Goal: Entertainment & Leisure: Consume media (video, audio)

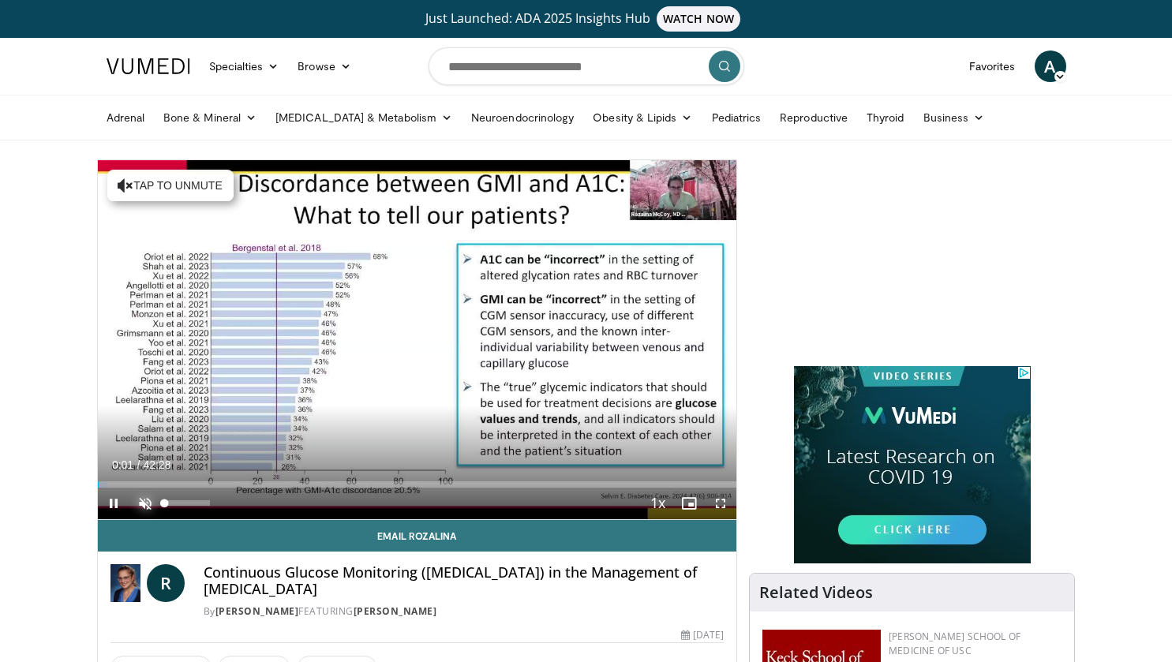
click at [148, 499] on span "Video Player" at bounding box center [145, 504] width 32 height 32
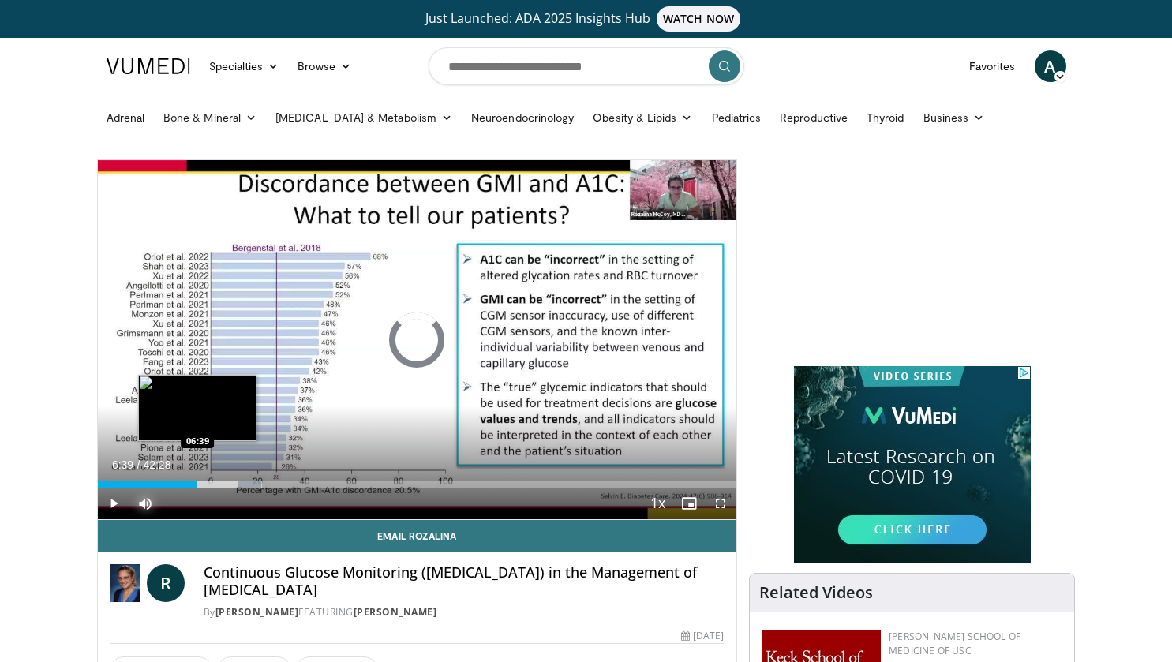
click at [197, 484] on div "Loaded : 25.69% 09:53 06:39" at bounding box center [417, 485] width 639 height 6
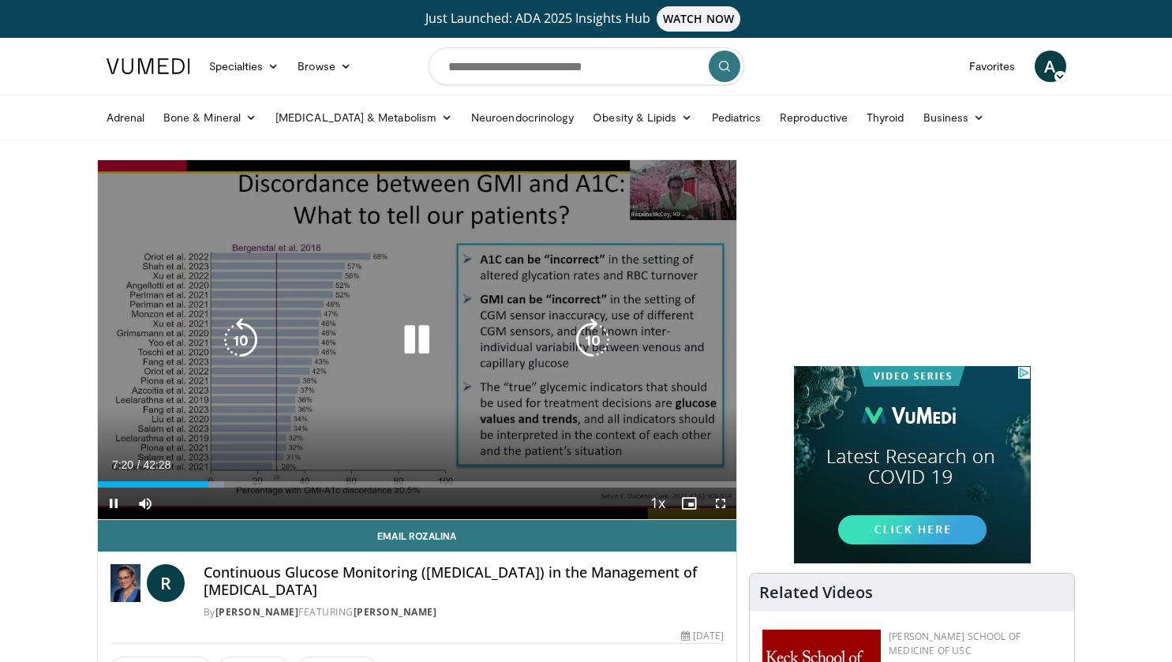
click at [252, 337] on icon "Video Player" at bounding box center [241, 340] width 44 height 44
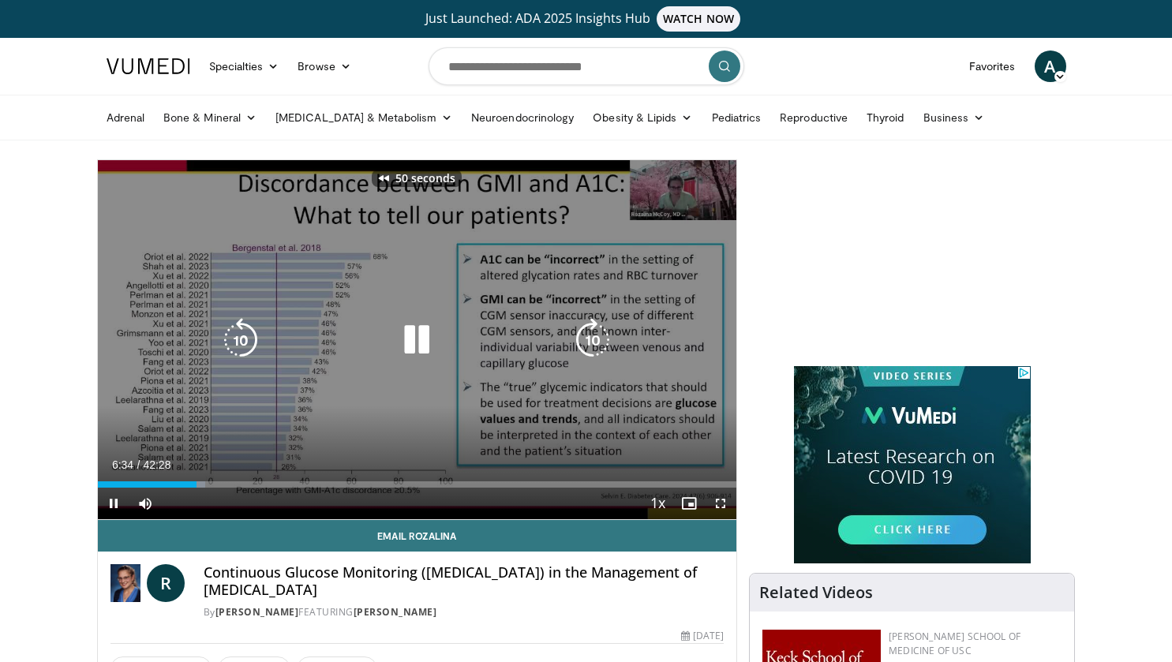
click at [252, 337] on icon "Video Player" at bounding box center [241, 340] width 44 height 44
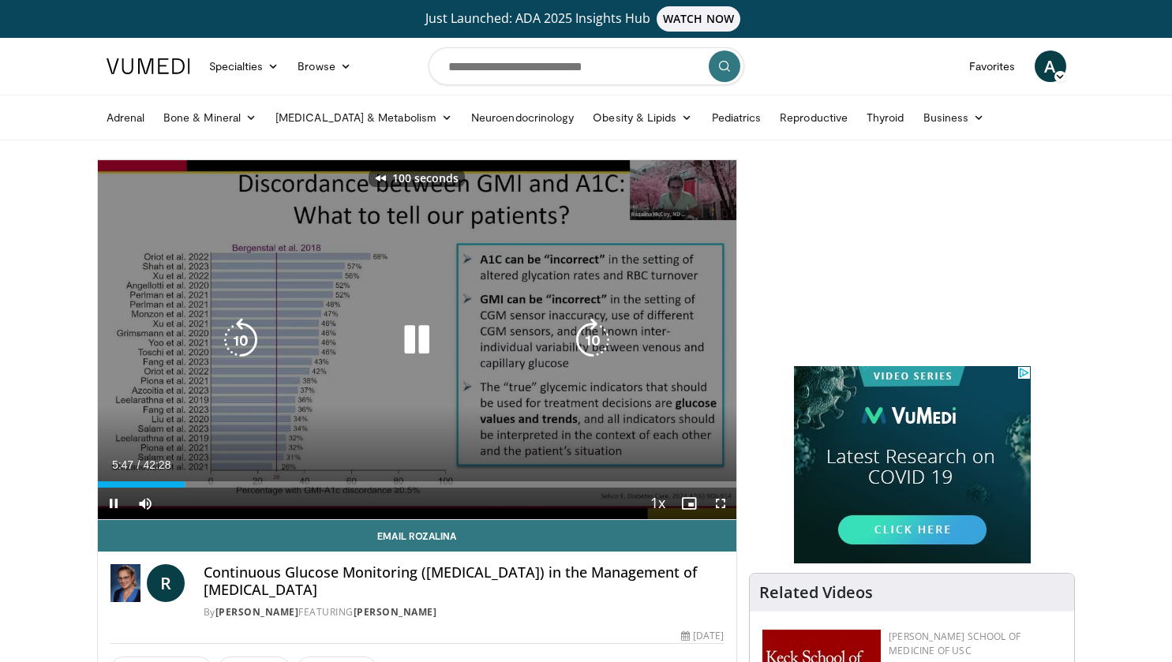
click at [252, 337] on icon "Video Player" at bounding box center [241, 340] width 44 height 44
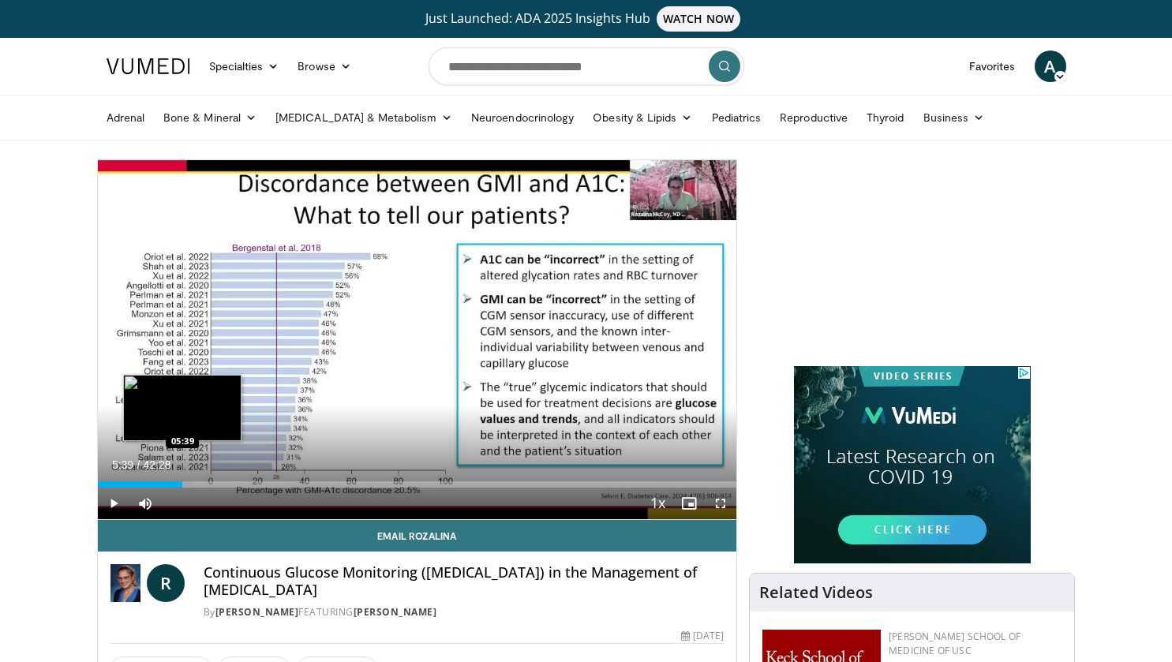
click at [182, 484] on div "Progress Bar" at bounding box center [182, 485] width 20 height 6
click at [192, 485] on div "Progress Bar" at bounding box center [188, 485] width 24 height 6
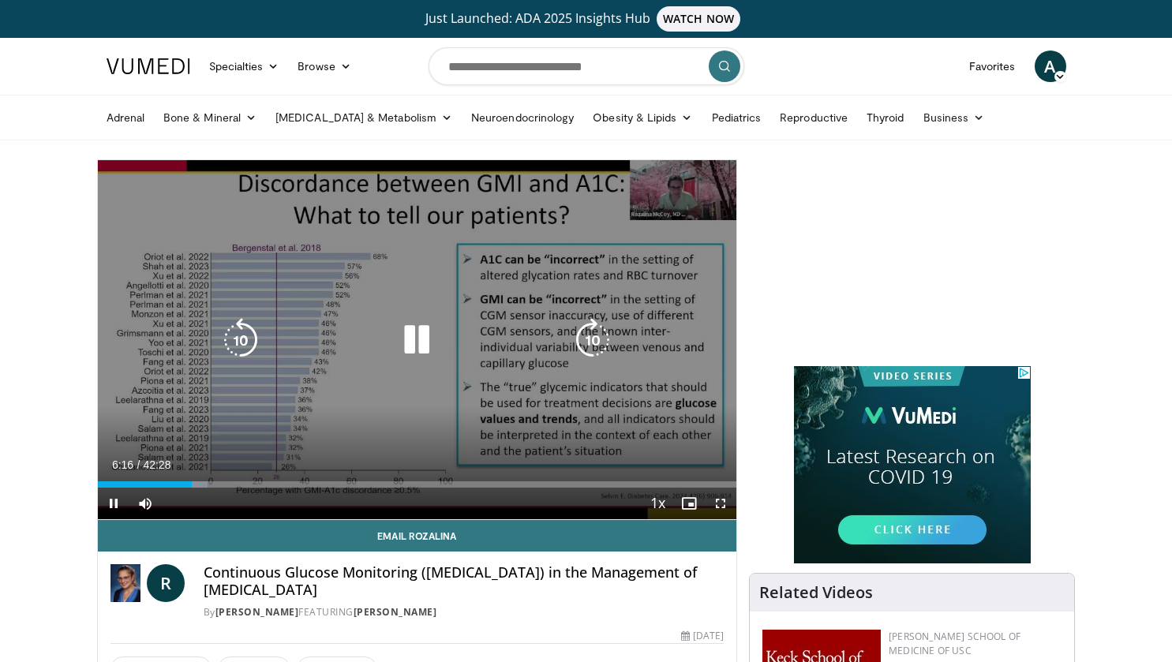
click at [583, 337] on icon "Video Player" at bounding box center [593, 340] width 44 height 44
click at [586, 345] on icon "Video Player" at bounding box center [593, 340] width 44 height 44
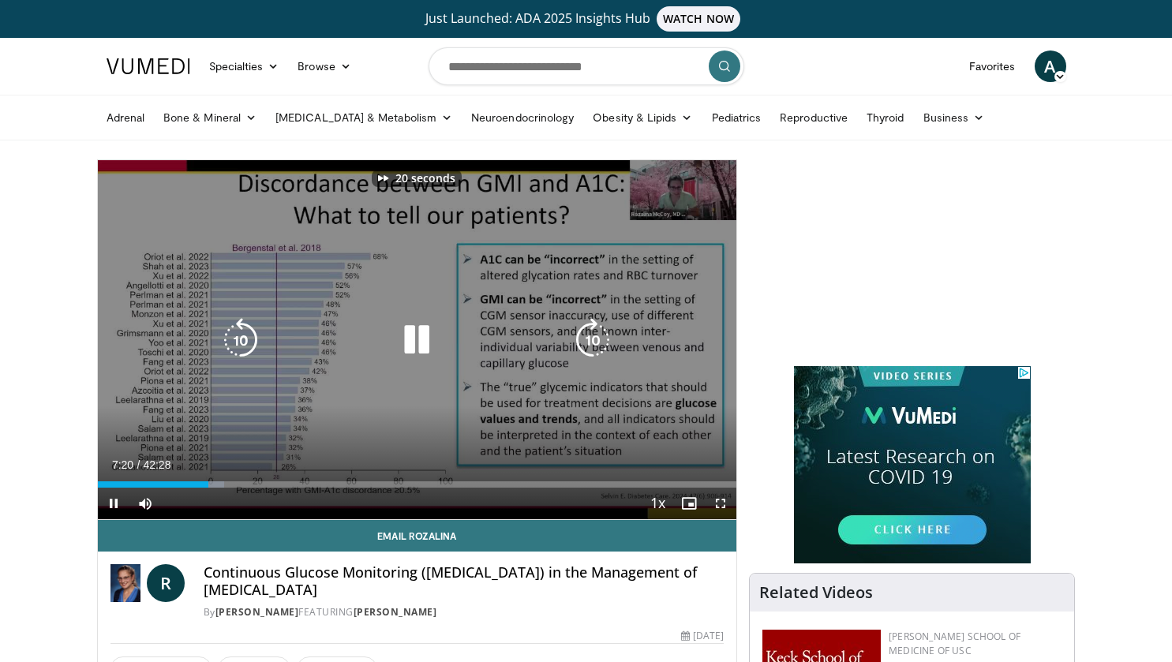
click at [586, 345] on icon "Video Player" at bounding box center [593, 340] width 44 height 44
click at [249, 339] on icon "Video Player" at bounding box center [241, 340] width 44 height 44
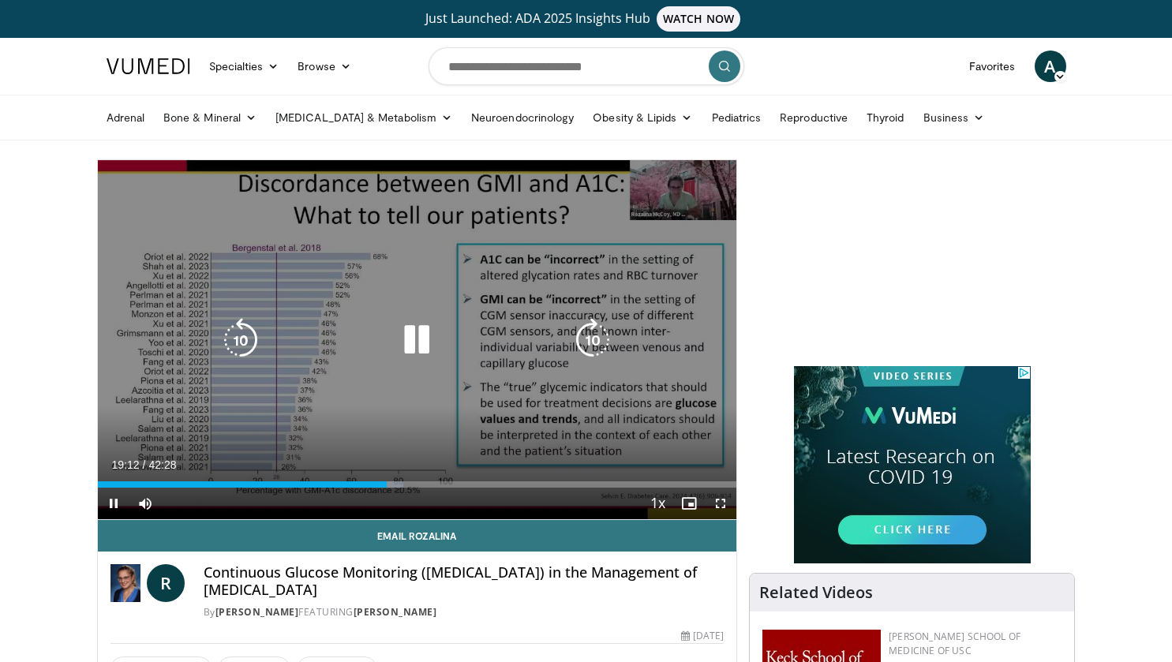
click at [247, 337] on icon "Video Player" at bounding box center [241, 340] width 44 height 44
click at [253, 343] on icon "Video Player" at bounding box center [241, 340] width 44 height 44
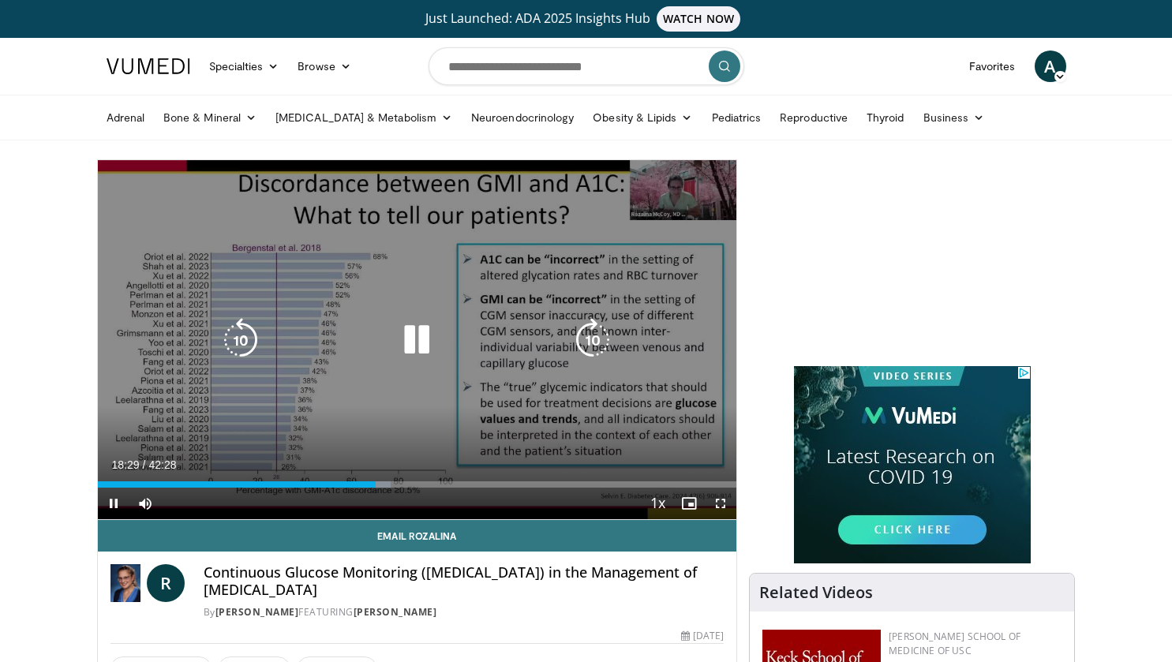
click at [253, 343] on icon "Video Player" at bounding box center [241, 340] width 44 height 44
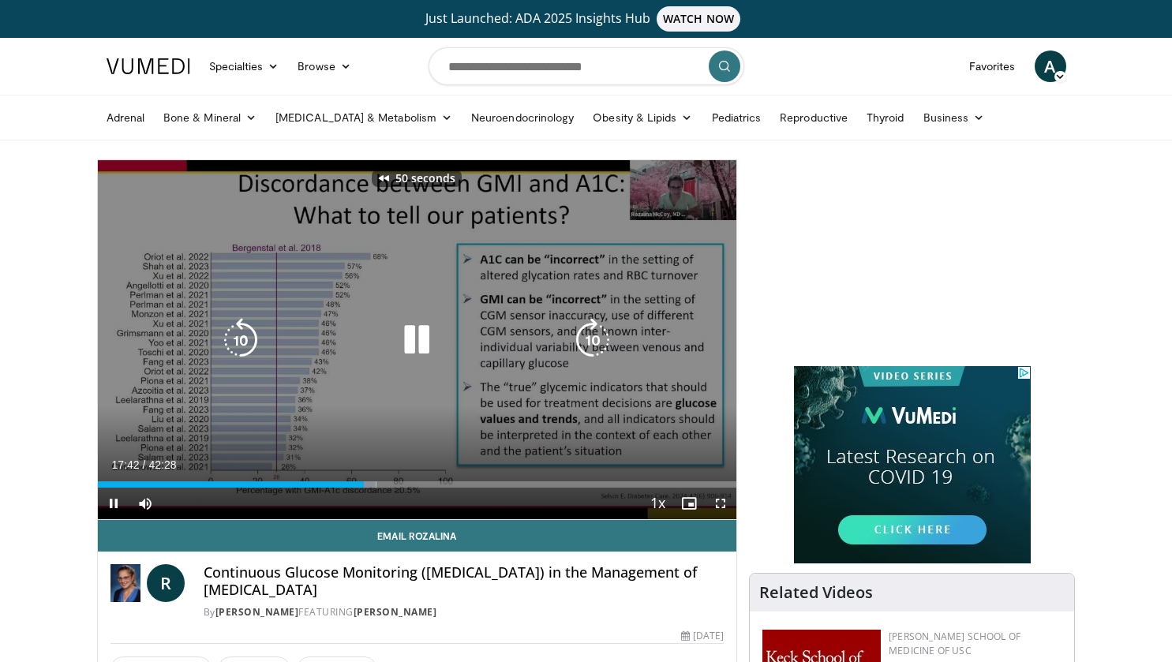
click at [253, 343] on icon "Video Player" at bounding box center [241, 340] width 44 height 44
click at [591, 340] on icon "Video Player" at bounding box center [593, 340] width 44 height 44
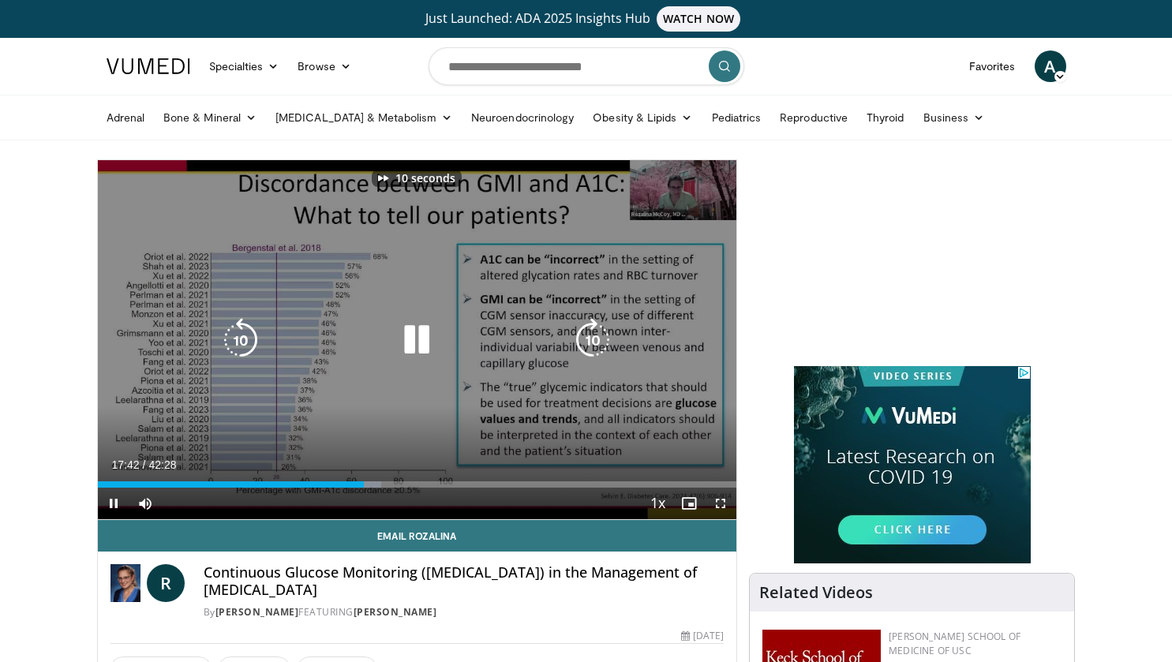
click at [591, 340] on icon "Video Player" at bounding box center [593, 340] width 44 height 44
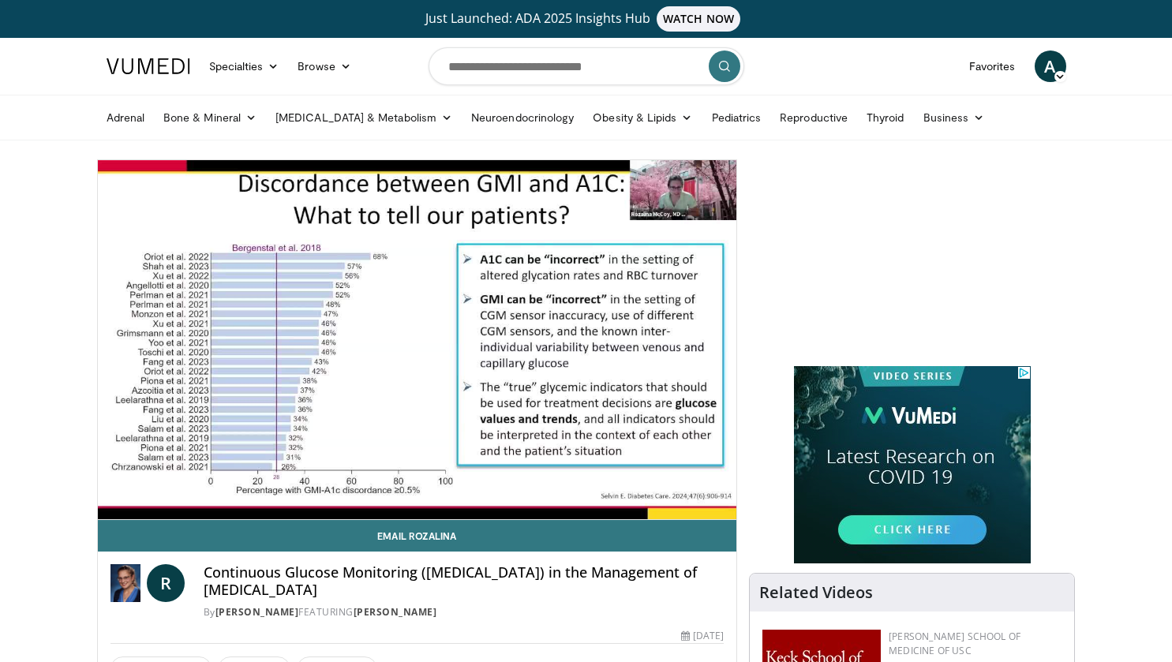
click at [591, 340] on div "60 seconds Tap to unmute" at bounding box center [417, 339] width 639 height 359
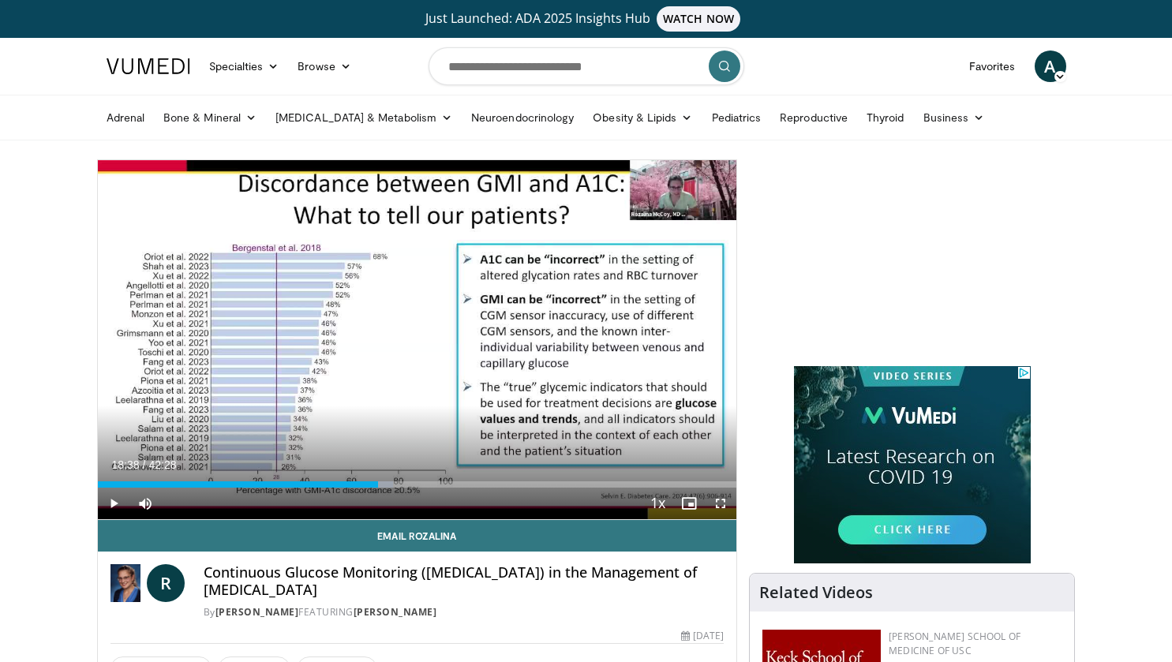
click at [591, 340] on div "60 seconds Tap to unmute" at bounding box center [417, 339] width 639 height 359
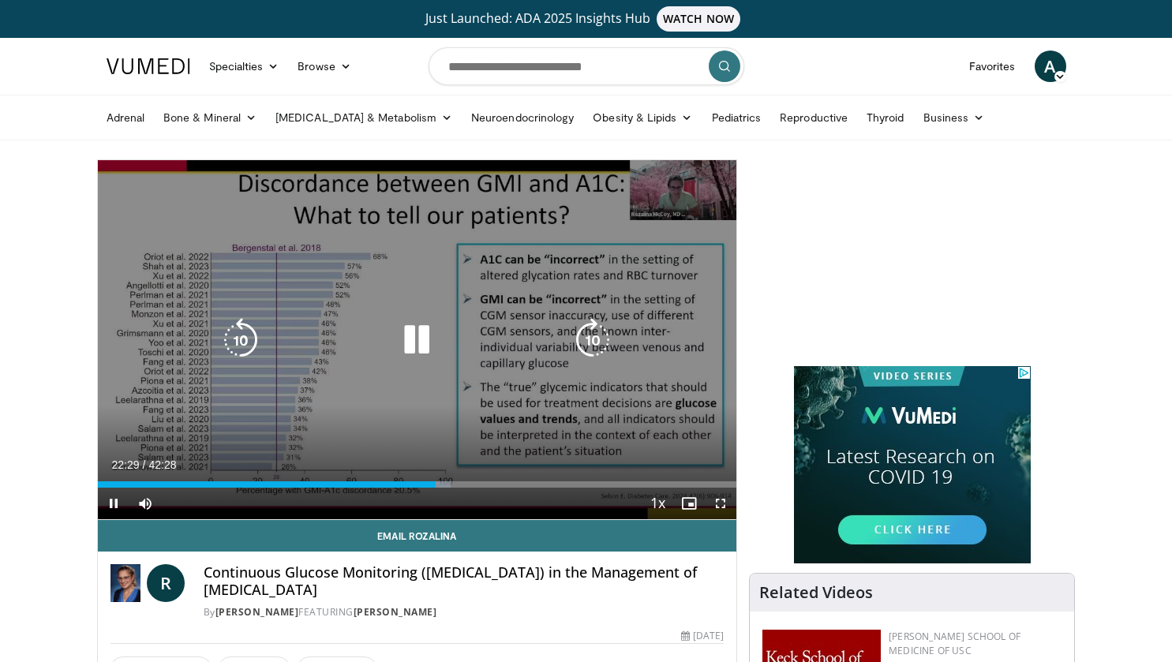
click at [250, 339] on icon "Video Player" at bounding box center [241, 340] width 44 height 44
click at [249, 339] on icon "Video Player" at bounding box center [241, 340] width 44 height 44
click at [594, 334] on icon "Video Player" at bounding box center [593, 340] width 44 height 44
click at [244, 343] on icon "Video Player" at bounding box center [241, 340] width 44 height 44
click at [416, 335] on icon "Video Player" at bounding box center [417, 340] width 44 height 44
